Goal: Task Accomplishment & Management: Use online tool/utility

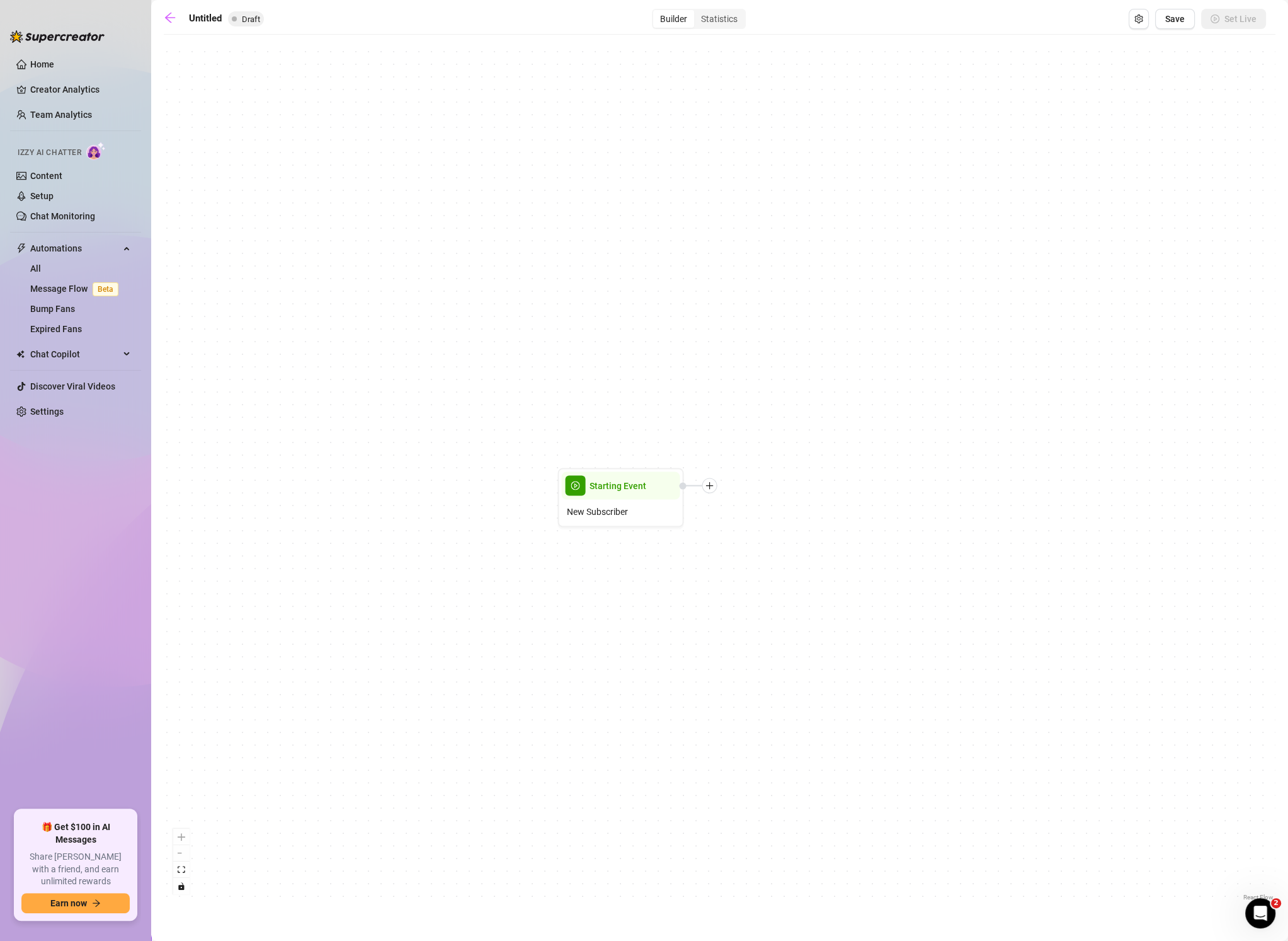
drag, startPoint x: 733, startPoint y: 560, endPoint x: 632, endPoint y: 581, distance: 103.2
click at [632, 581] on div "Starting Event New Subscriber" at bounding box center [720, 472] width 1111 height 862
drag, startPoint x: 669, startPoint y: 601, endPoint x: 695, endPoint y: 586, distance: 30.0
click at [675, 571] on div "Starting Event New Subscriber" at bounding box center [720, 472] width 1111 height 862
click at [44, 63] on link "Home" at bounding box center [41, 64] width 24 height 10
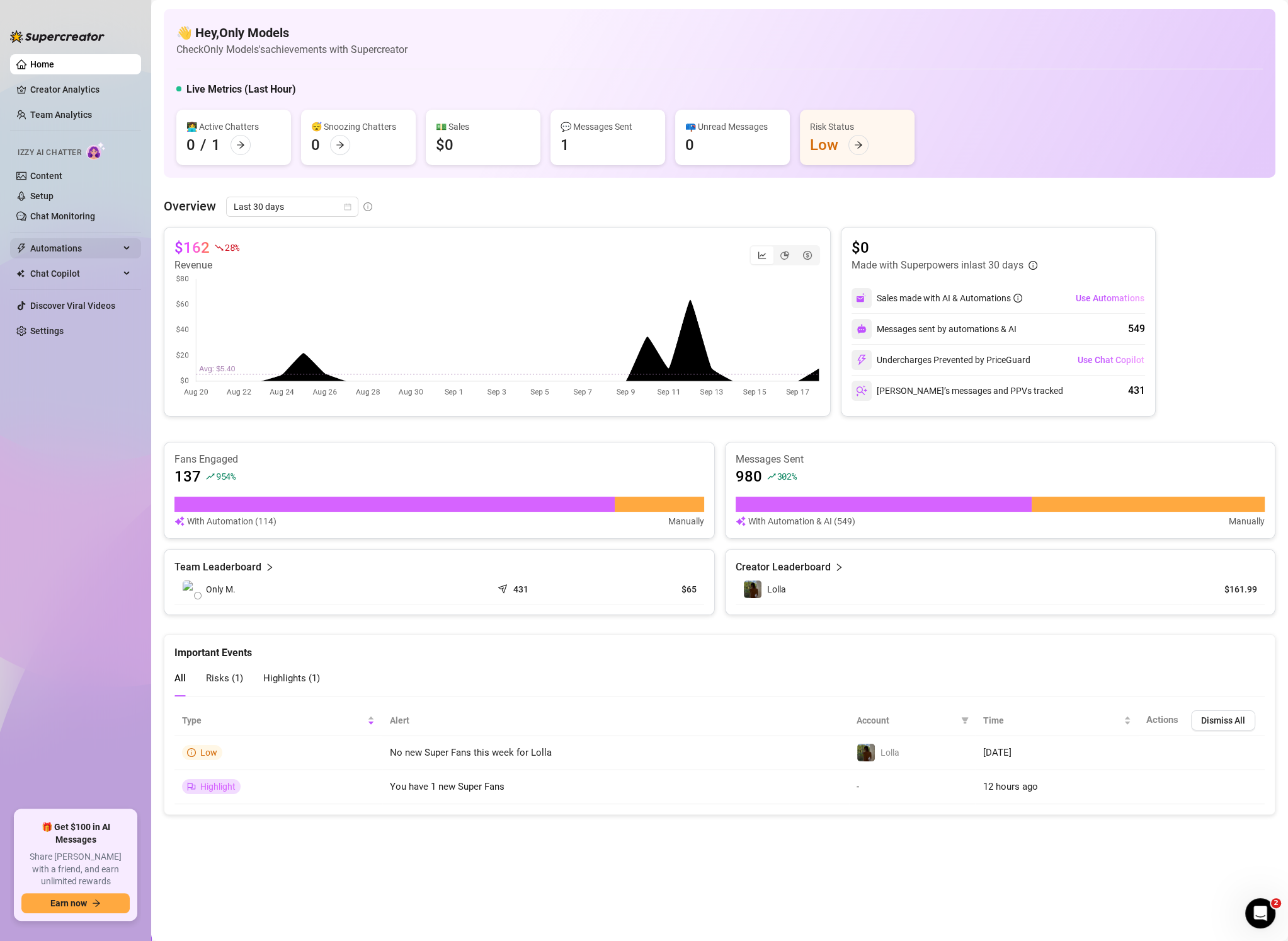
click at [89, 250] on span "Automations" at bounding box center [74, 248] width 89 height 20
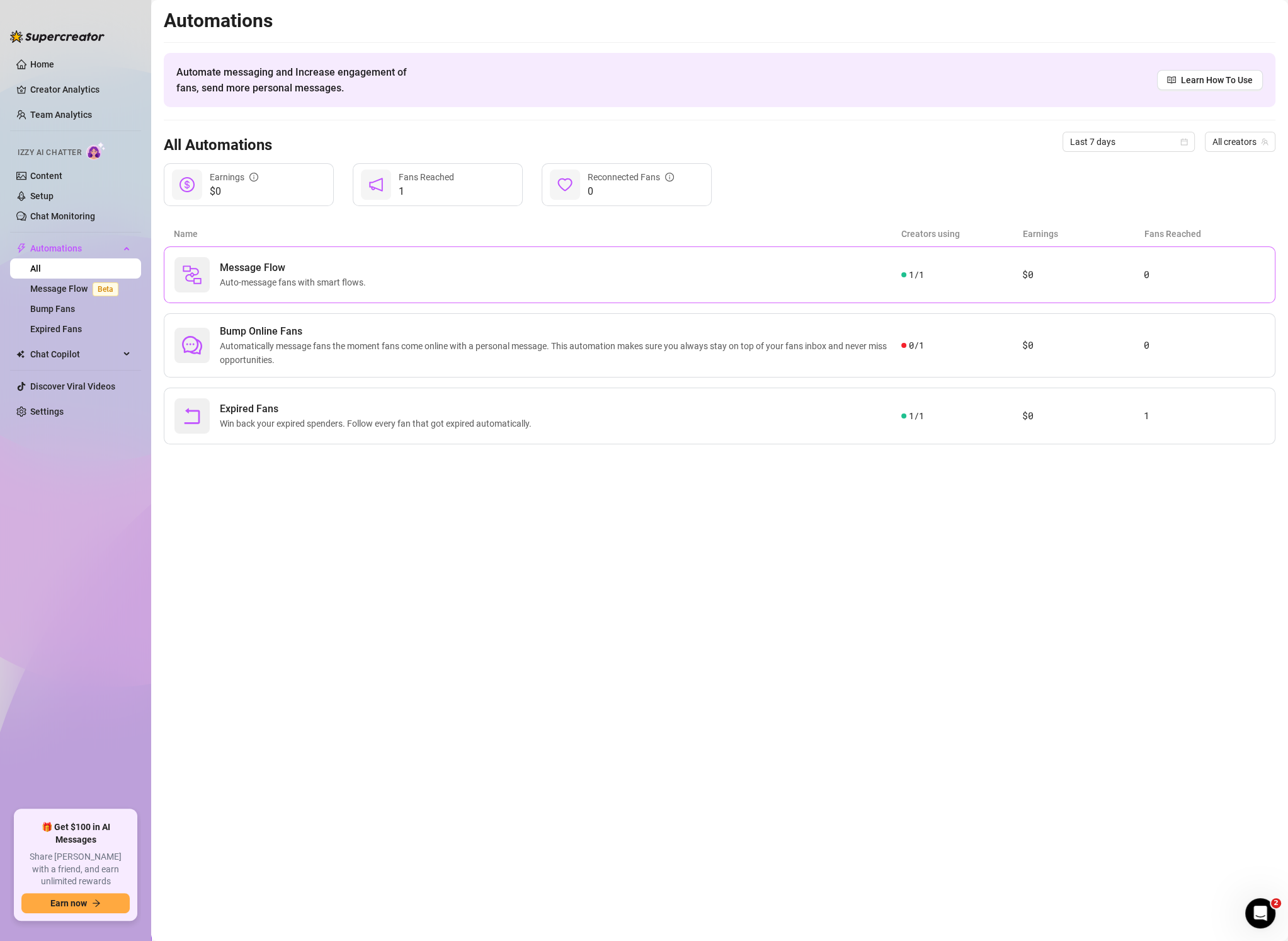
click at [279, 284] on span "Auto-message fans with smart flows." at bounding box center [295, 282] width 151 height 13
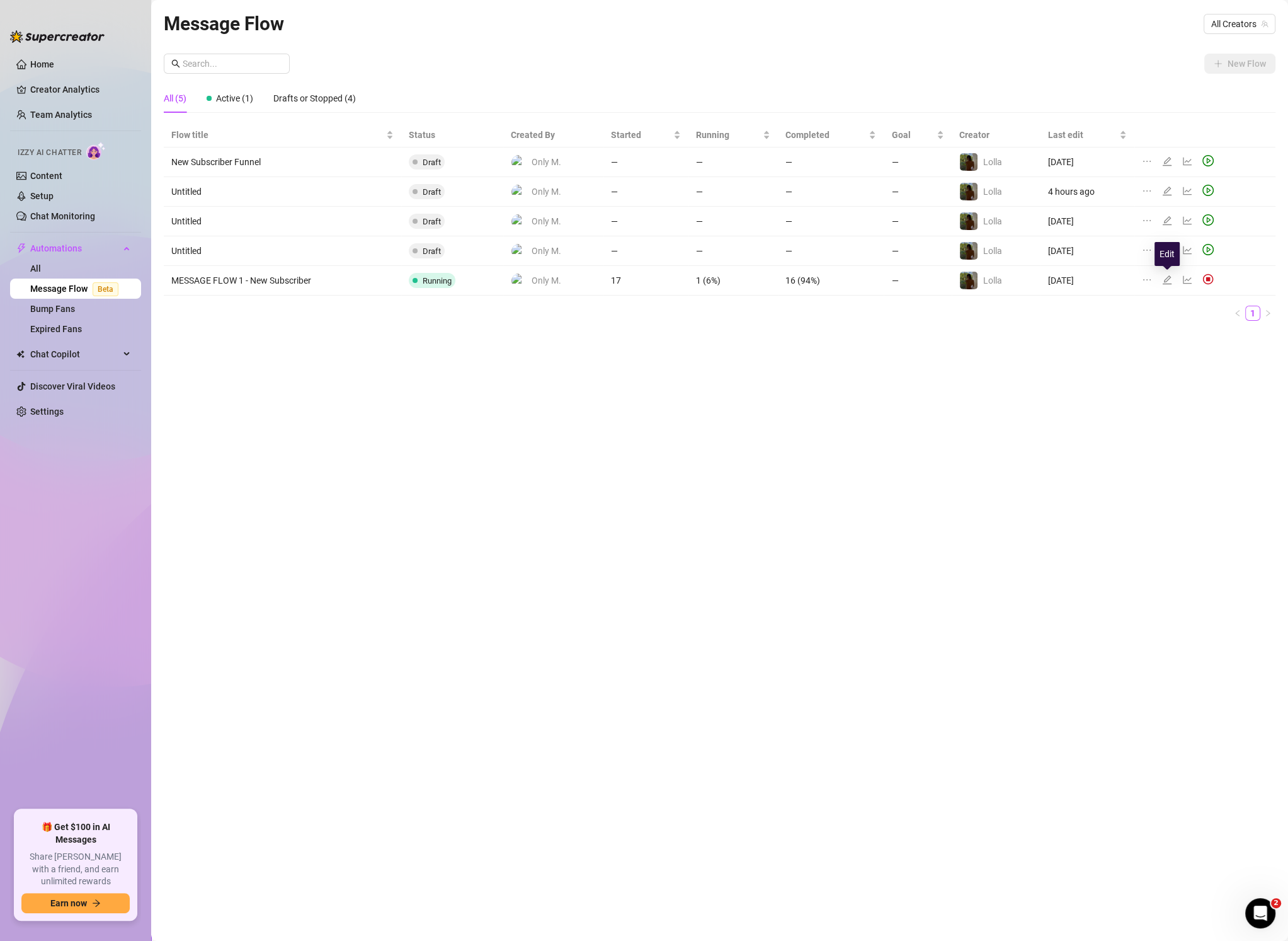
click at [1169, 277] on icon "edit" at bounding box center [1166, 279] width 10 height 10
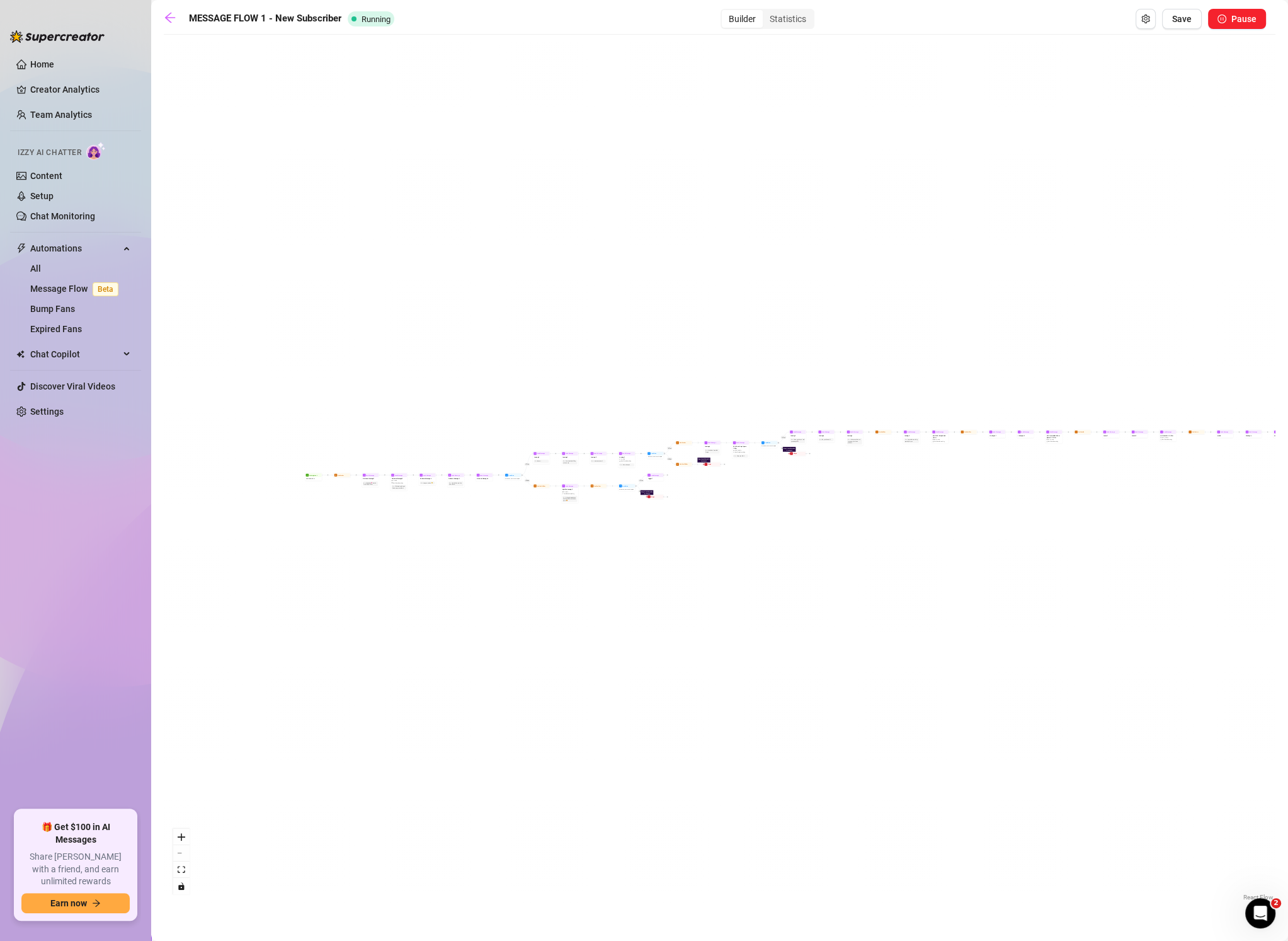
drag, startPoint x: 642, startPoint y: 388, endPoint x: 1030, endPoint y: 352, distance: 389.7
click at [1034, 354] on div "If False If True If False If False If True If False If True If True Send Messag…" at bounding box center [720, 472] width 1111 height 862
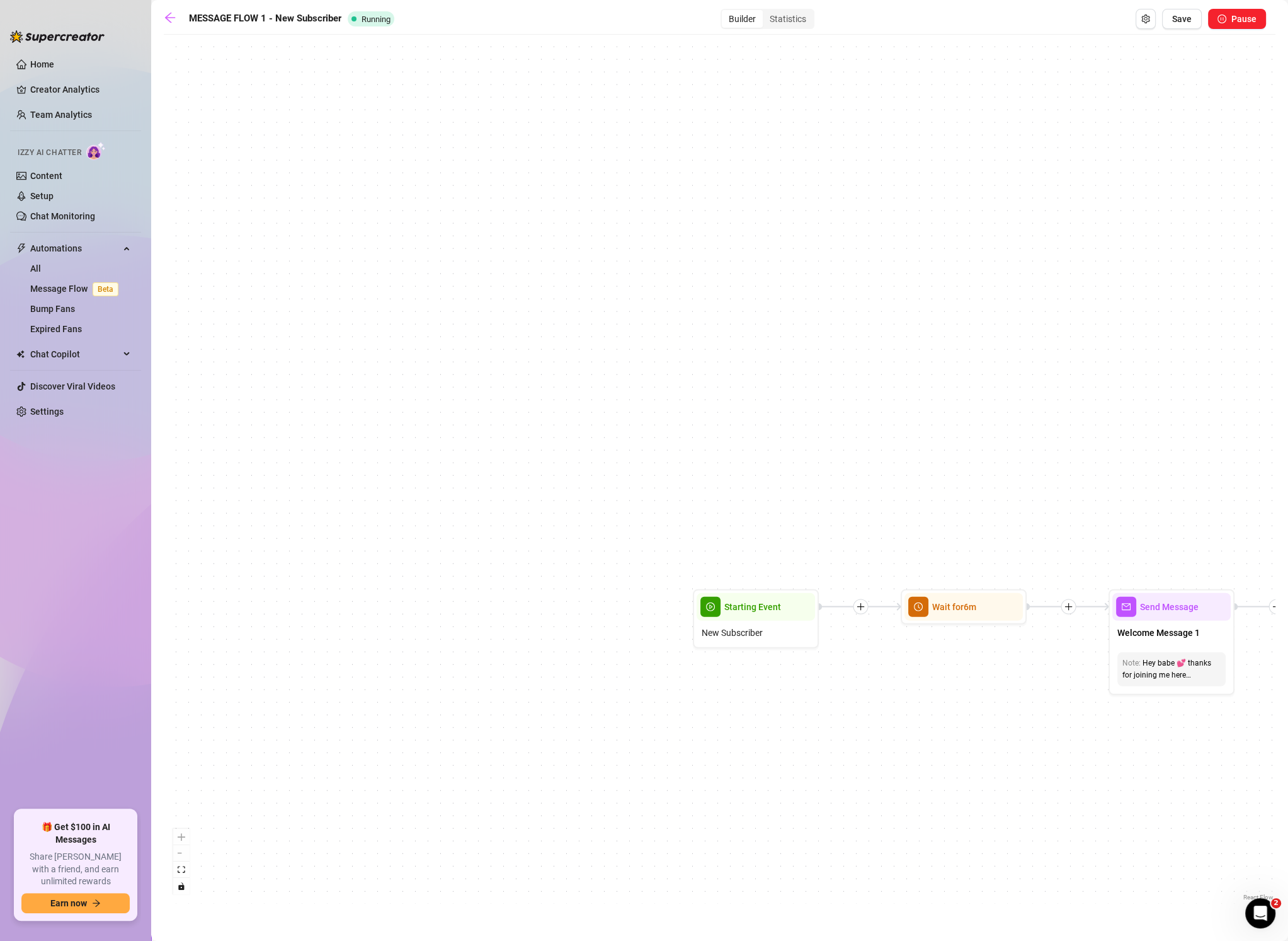
drag, startPoint x: 639, startPoint y: 534, endPoint x: 541, endPoint y: 238, distance: 311.8
click at [541, 238] on div "If False If True If False If False If True If False If True If True Send Messag…" at bounding box center [720, 472] width 1111 height 862
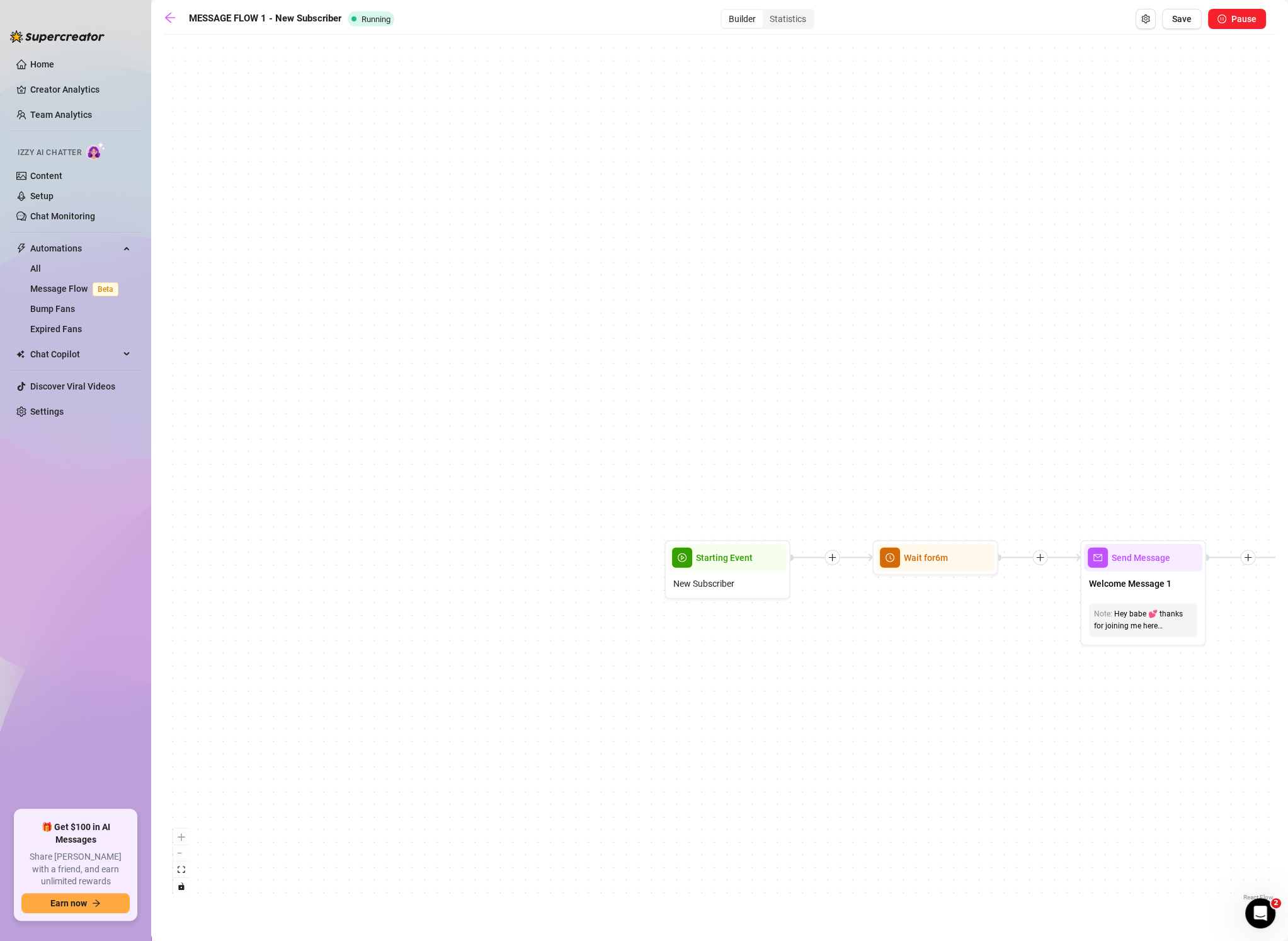
drag, startPoint x: 684, startPoint y: 344, endPoint x: 633, endPoint y: 333, distance: 52.2
click at [634, 333] on div "If False If True If False If False If True If False If True If True Send Messag…" at bounding box center [720, 472] width 1111 height 862
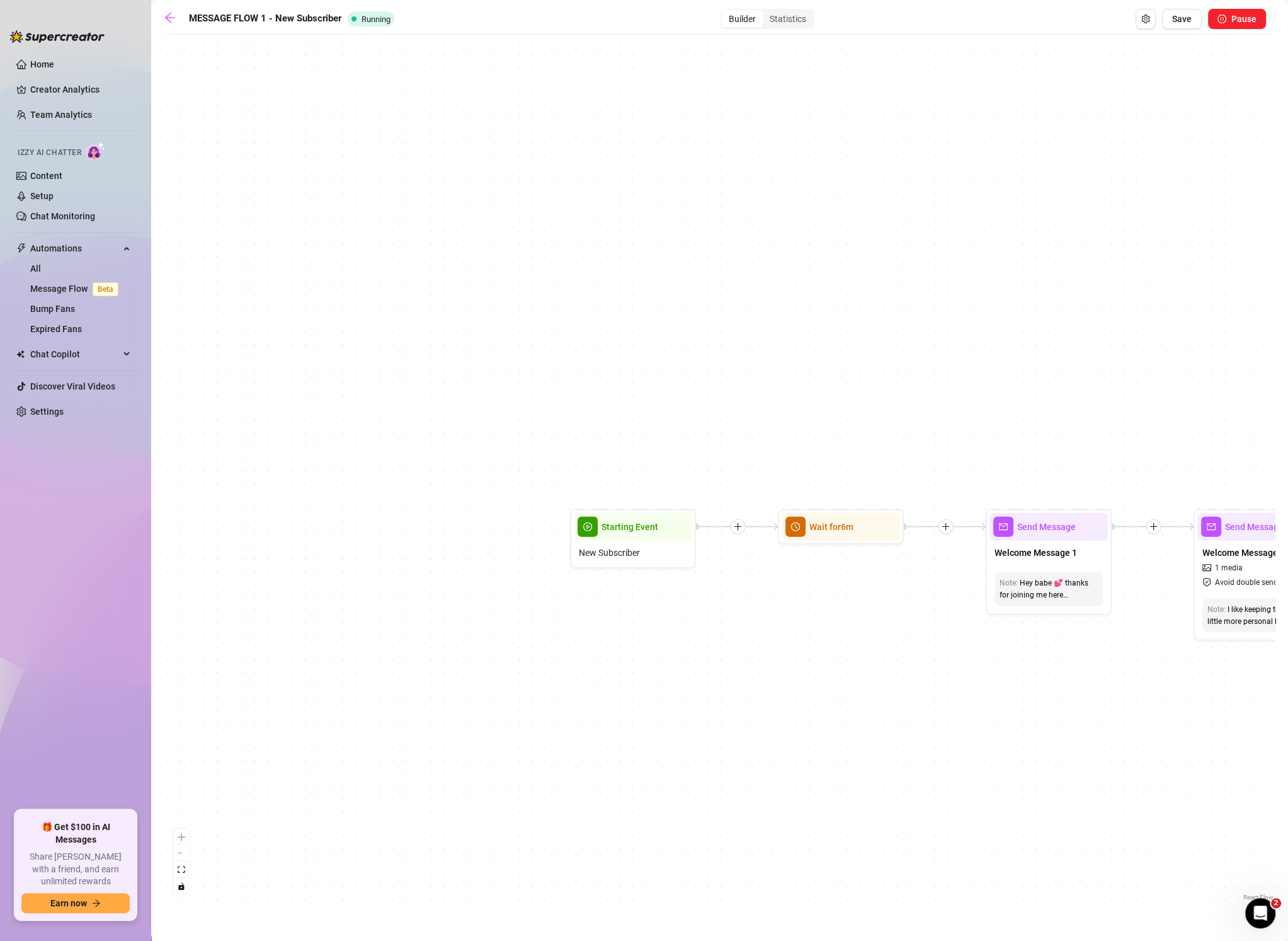
drag, startPoint x: 752, startPoint y: 348, endPoint x: 521, endPoint y: 324, distance: 232.2
click at [488, 320] on div "If False If True If False If False If True If False If True If True Send Messag…" at bounding box center [720, 472] width 1111 height 862
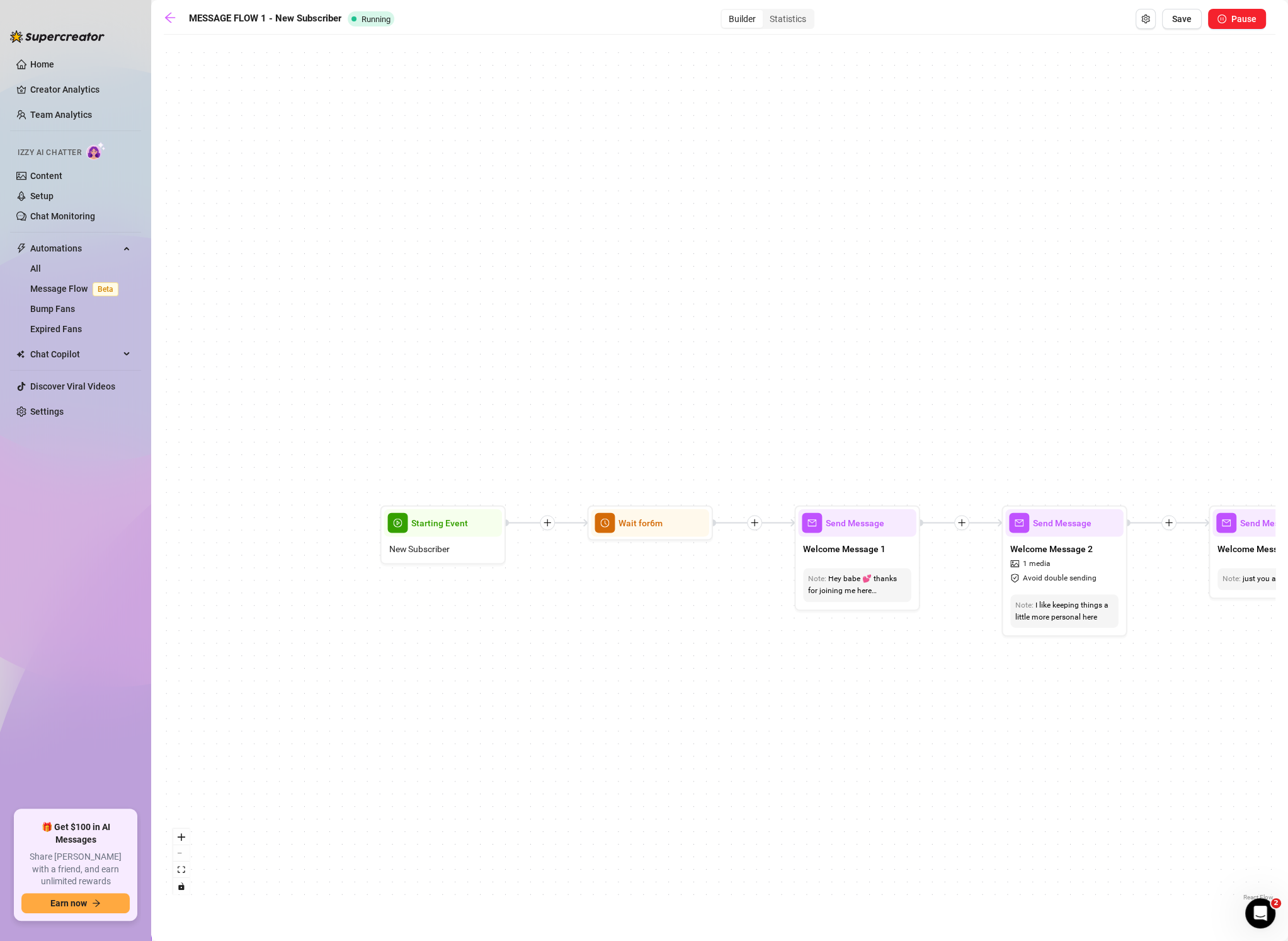
drag, startPoint x: 530, startPoint y: 322, endPoint x: 188, endPoint y: 334, distance: 342.2
click at [167, 335] on div "If False If True If False If False If True If False If True If True Send Messag…" at bounding box center [720, 472] width 1111 height 862
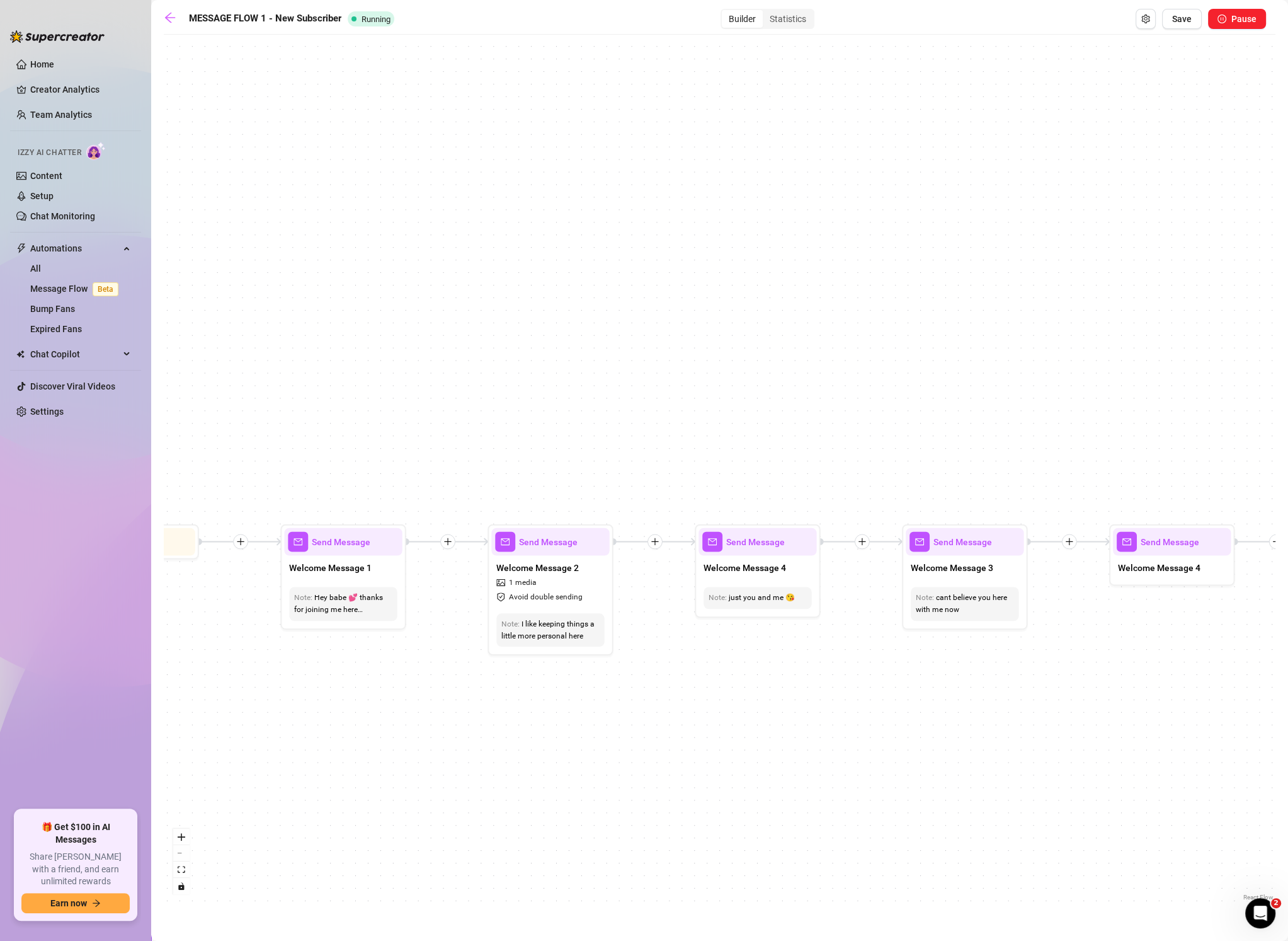
drag, startPoint x: 467, startPoint y: 318, endPoint x: 328, endPoint y: 324, distance: 139.1
click at [328, 324] on div "If False If True If False If False If True If False If True If True Send Messag…" at bounding box center [720, 472] width 1111 height 862
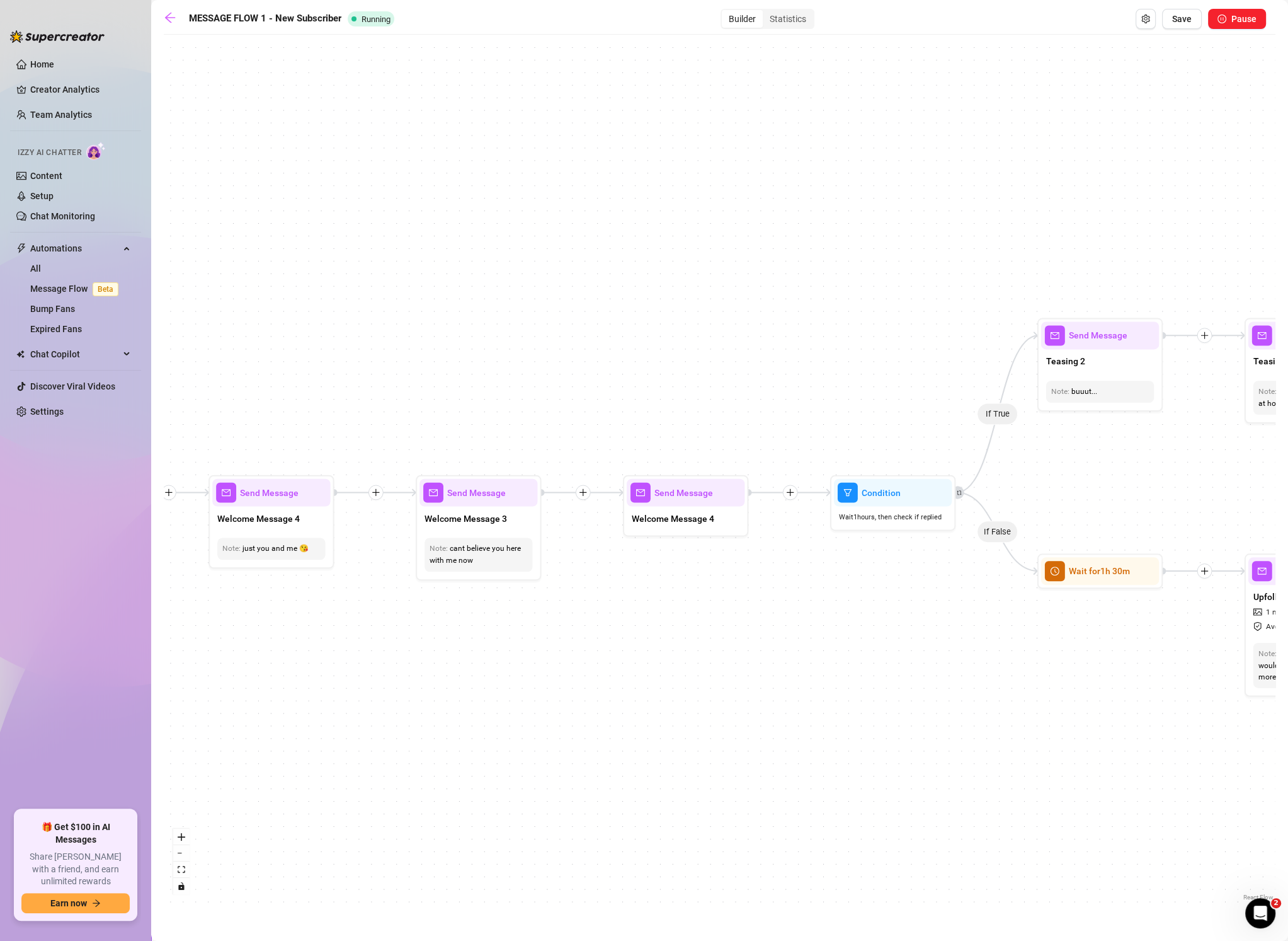
drag, startPoint x: 936, startPoint y: 378, endPoint x: 455, endPoint y: 328, distance: 483.6
click at [455, 328] on div "If False If True If False If False If True If False If True If True Send Messag…" at bounding box center [720, 472] width 1111 height 862
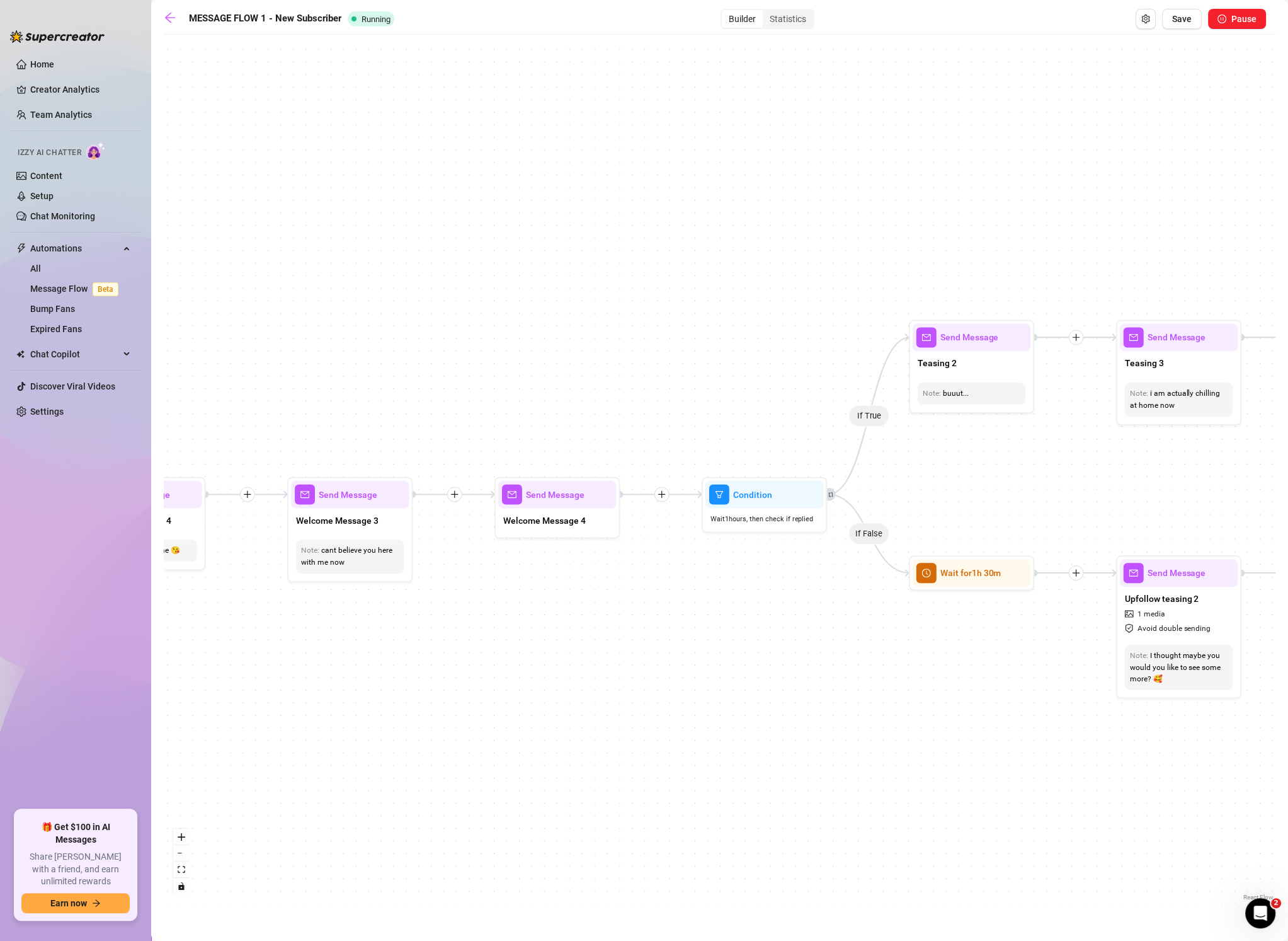
drag, startPoint x: 482, startPoint y: 318, endPoint x: -85, endPoint y: 350, distance: 567.9
click at [0, 350] on html "Home Creator Analytics Team Analytics Izzy AI Chatter Content Setup Chat Monito…" at bounding box center [644, 470] width 1288 height 941
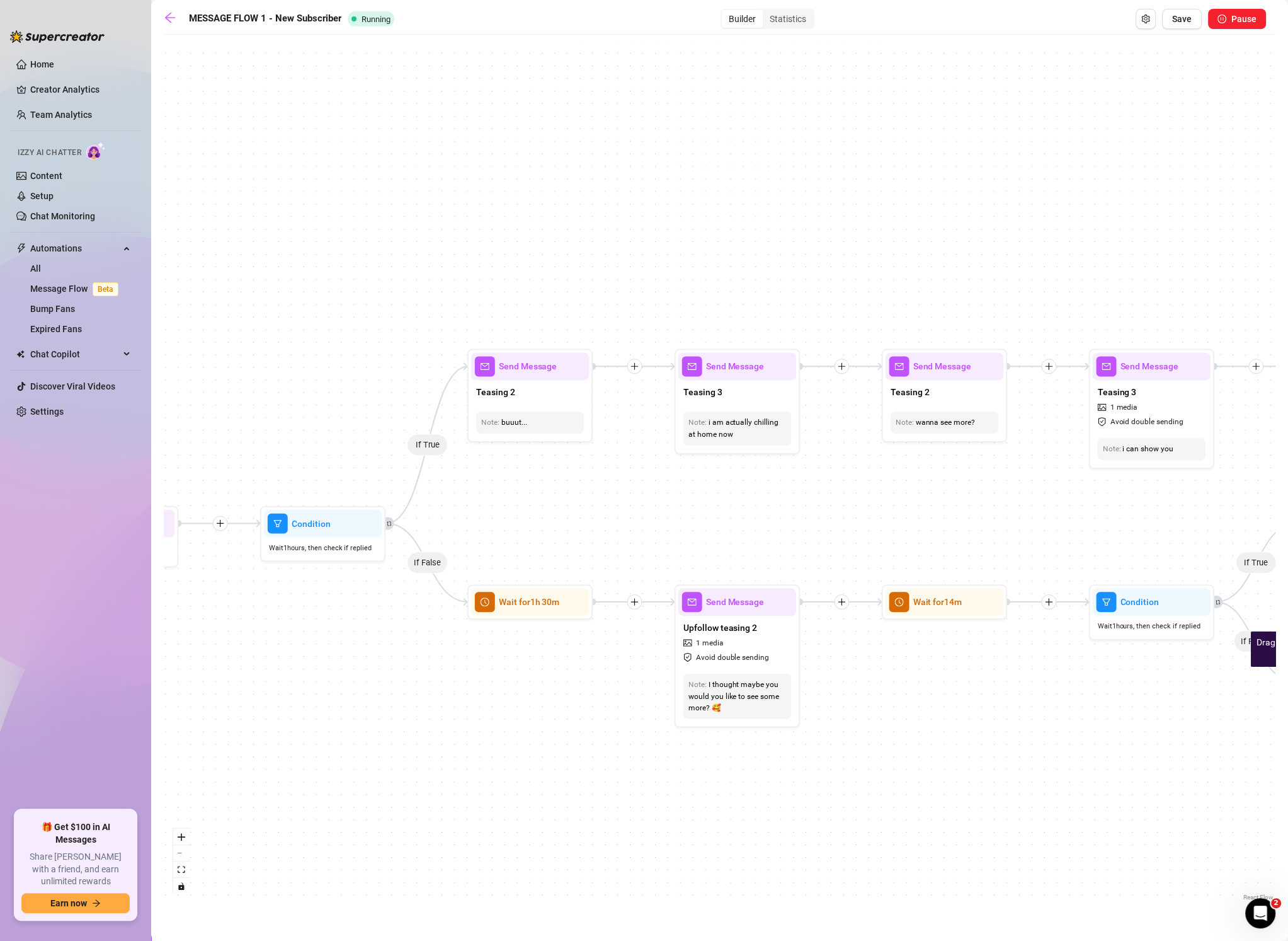
drag, startPoint x: 840, startPoint y: 225, endPoint x: 678, endPoint y: 255, distance: 164.8
click at [655, 260] on div "If False If True If False If False If True If False If True If True Send Messag…" at bounding box center [720, 472] width 1111 height 862
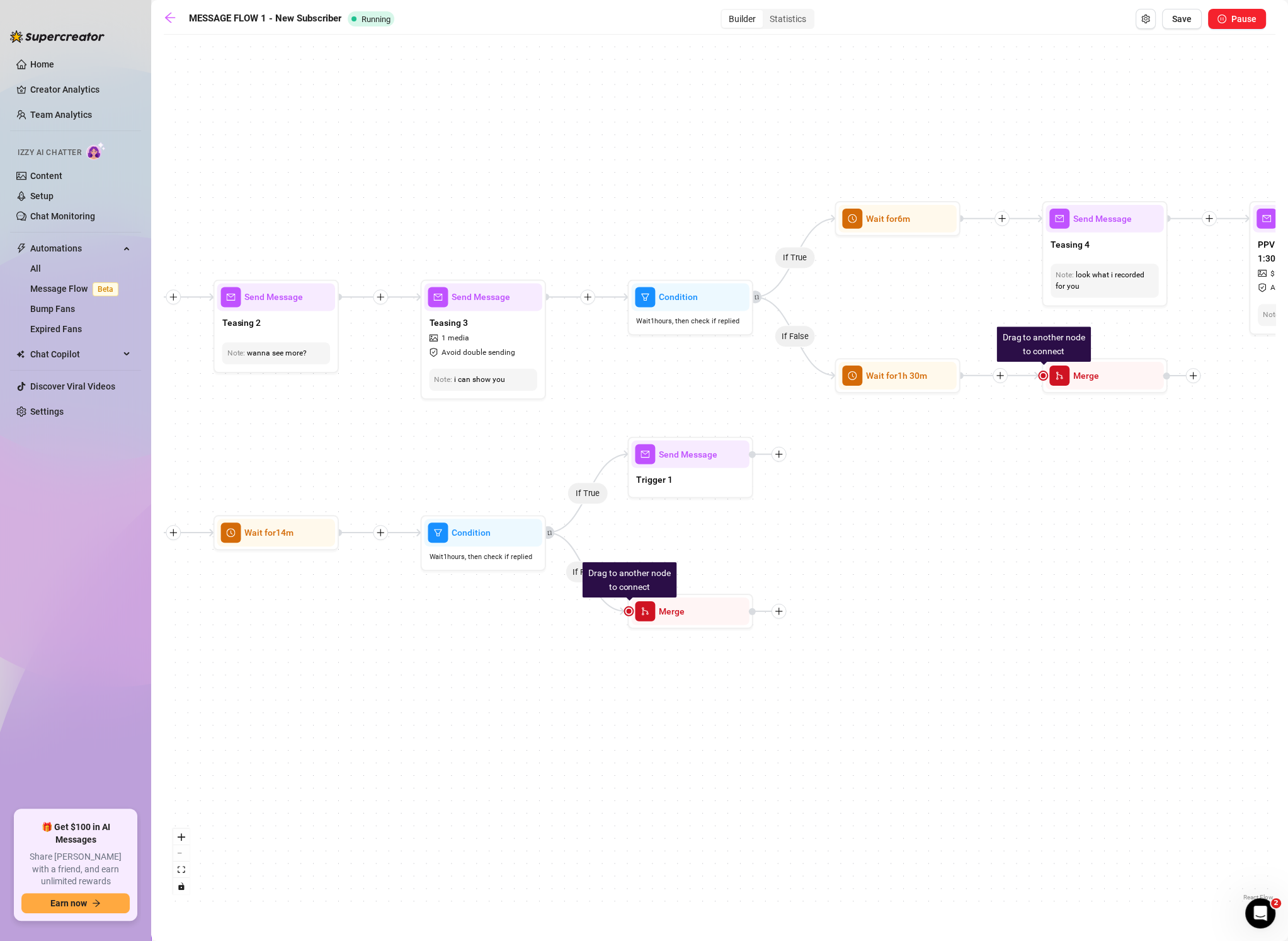
drag, startPoint x: 1151, startPoint y: 252, endPoint x: 685, endPoint y: 151, distance: 476.8
click at [659, 147] on div "If False If True If False If False If True If False If True If True Send Messag…" at bounding box center [720, 472] width 1111 height 862
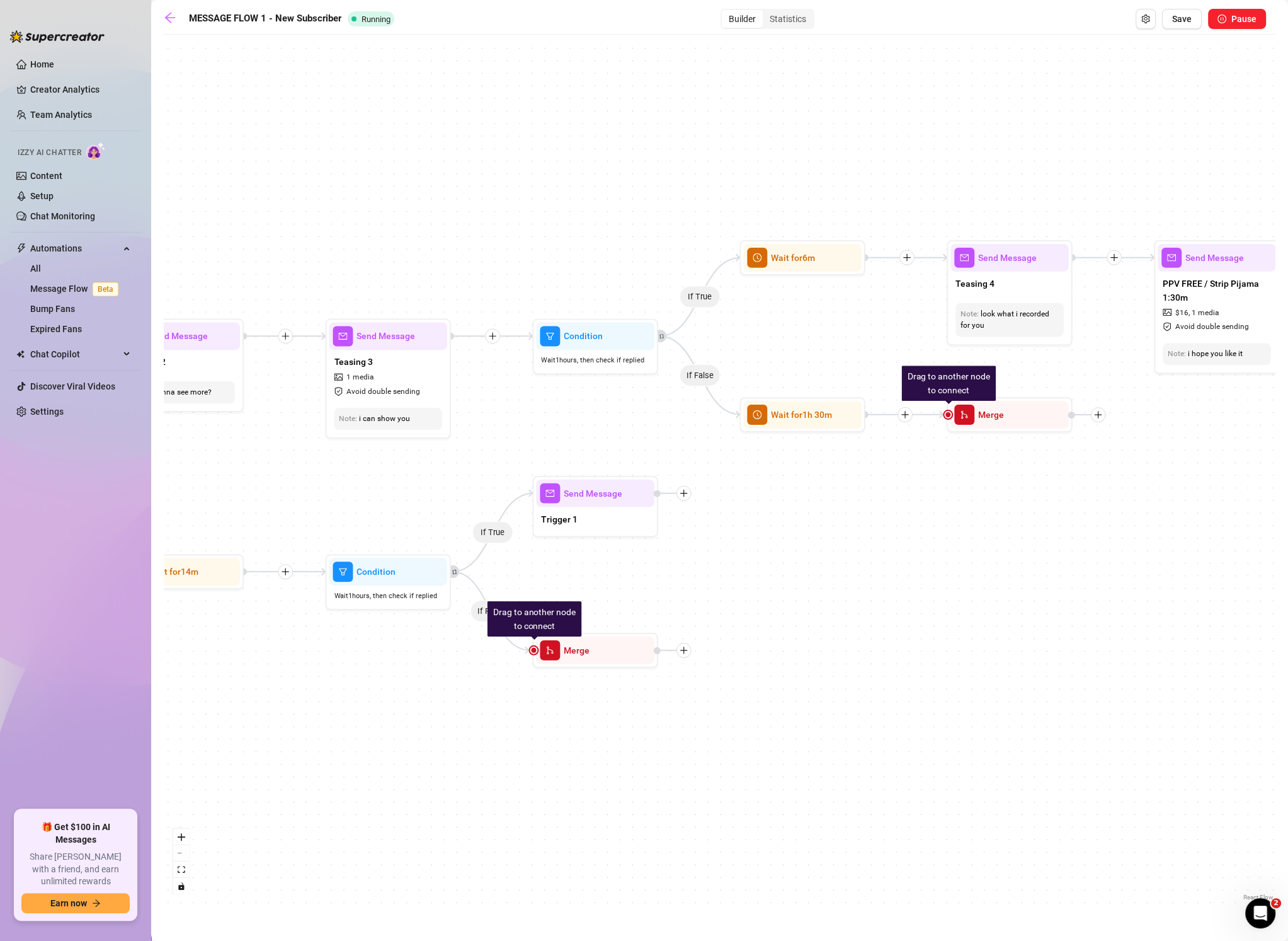
drag, startPoint x: 780, startPoint y: 151, endPoint x: 728, endPoint y: 222, distance: 88.0
click at [620, 255] on div "If False If True If False If False If True If False If True If True Send Messag…" at bounding box center [720, 472] width 1111 height 862
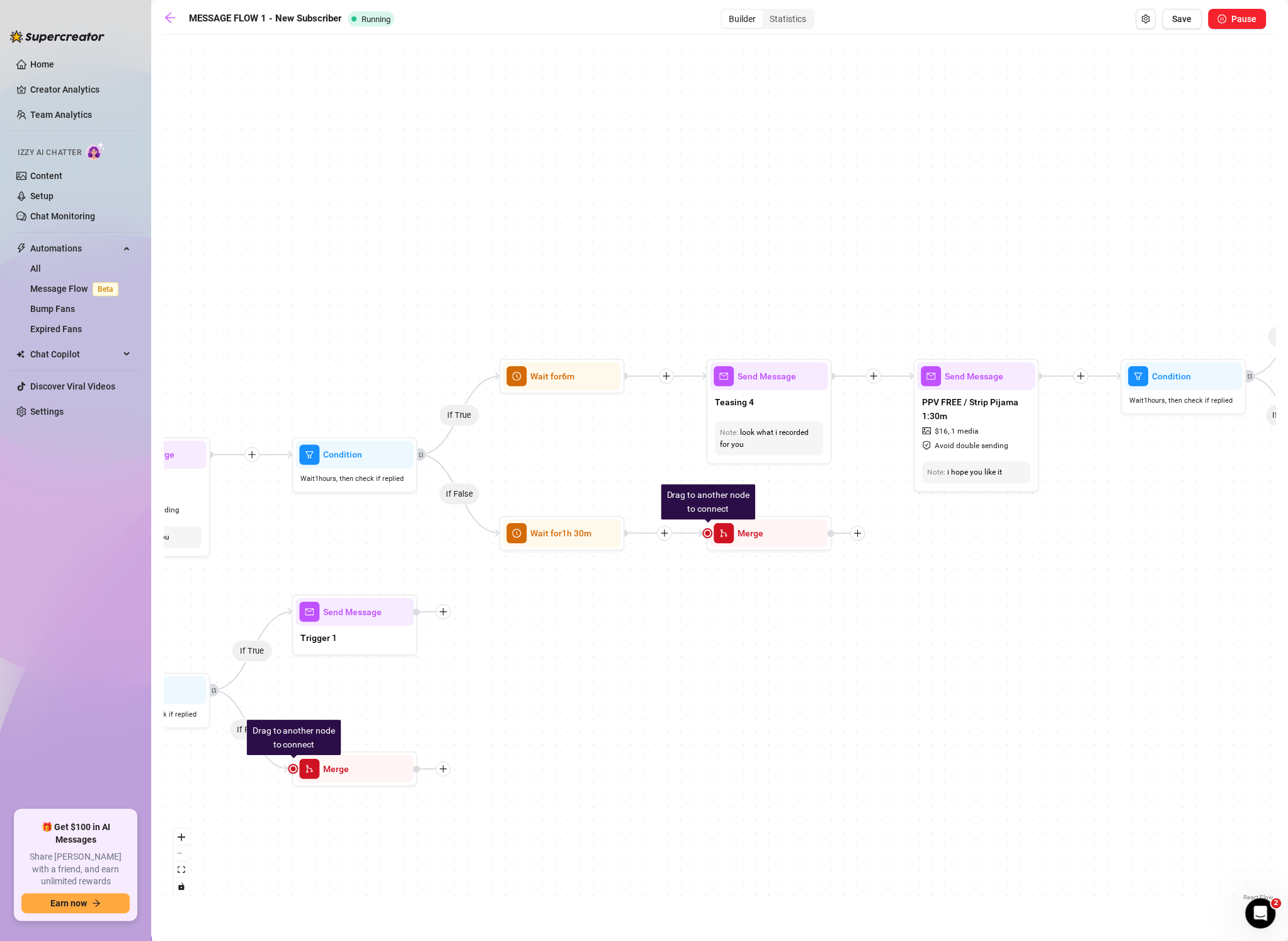
drag, startPoint x: 1046, startPoint y: 213, endPoint x: 870, endPoint y: 261, distance: 182.4
click at [854, 259] on div "If False If True If False If False If True If False If True If True Send Messag…" at bounding box center [720, 472] width 1111 height 862
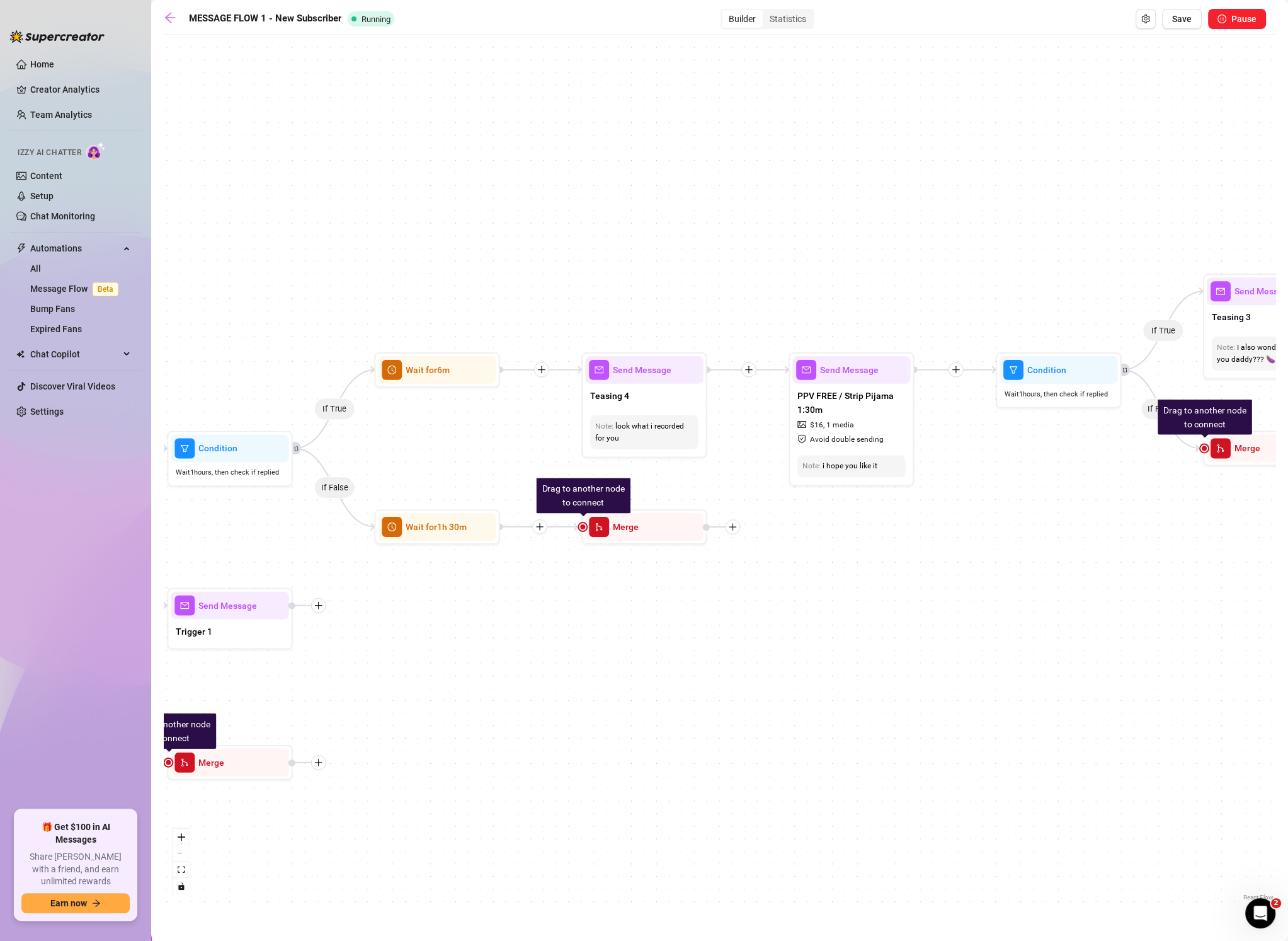
drag, startPoint x: 1051, startPoint y: 261, endPoint x: 888, endPoint y: 219, distance: 168.3
click at [866, 219] on div "If False If True If False If False If True If False If True If True Send Messag…" at bounding box center [720, 472] width 1111 height 862
